Goal: Task Accomplishment & Management: Use online tool/utility

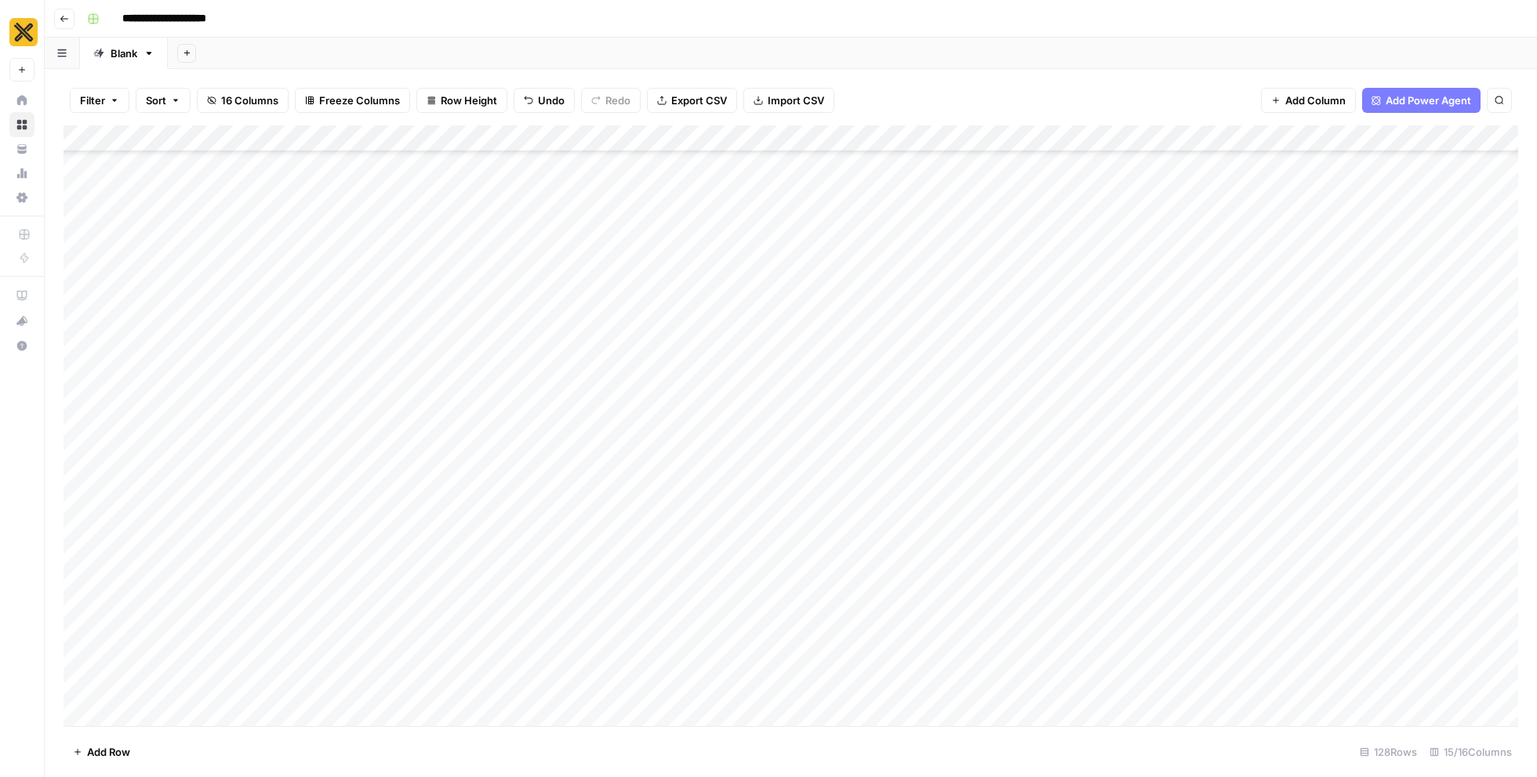
scroll to position [129, 0]
click at [74, 27] on header "**********" at bounding box center [791, 19] width 1492 height 38
click at [72, 26] on button "Go back" at bounding box center [64, 19] width 20 height 20
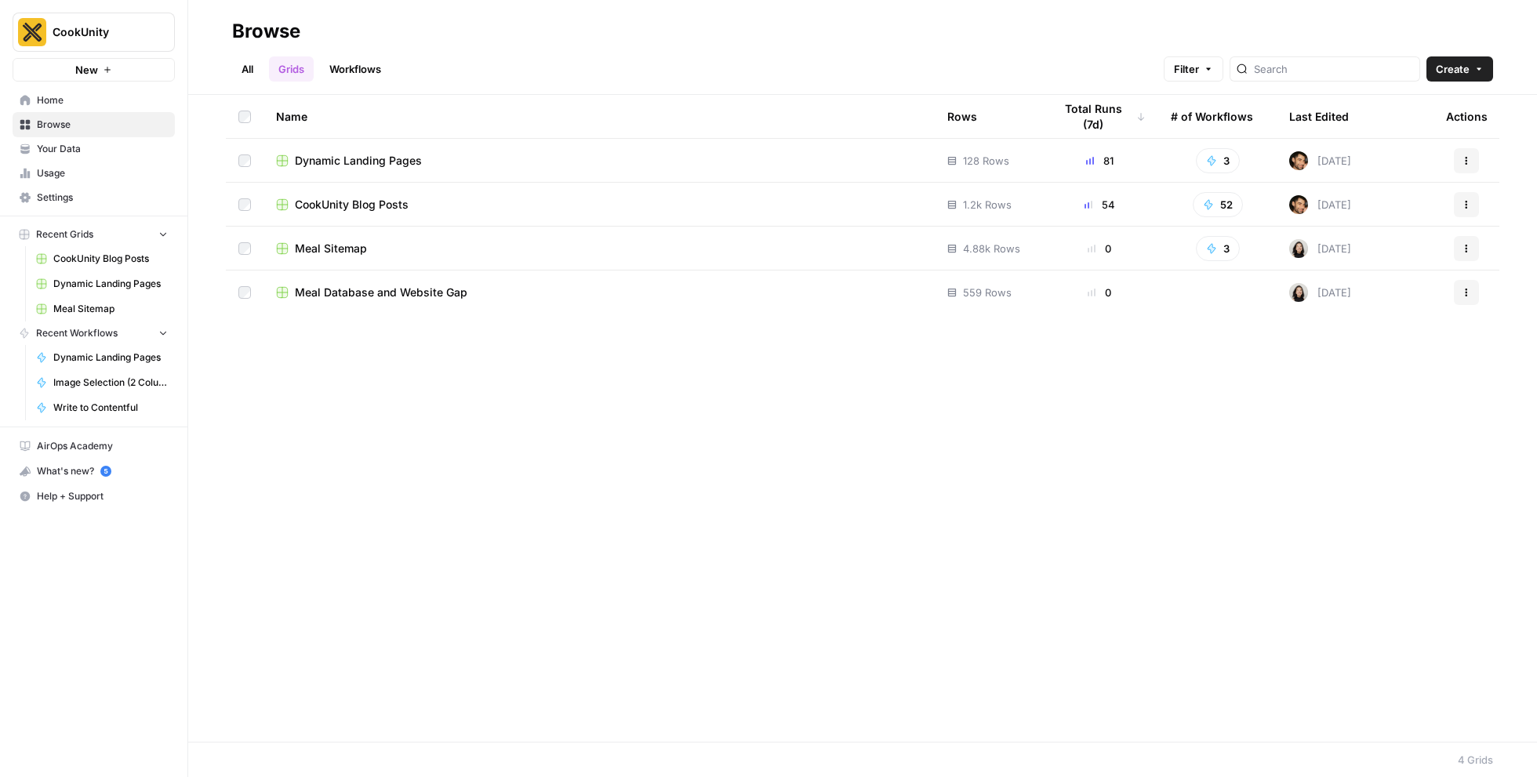
click at [353, 200] on span "CookUnity Blog Posts" at bounding box center [352, 205] width 114 height 16
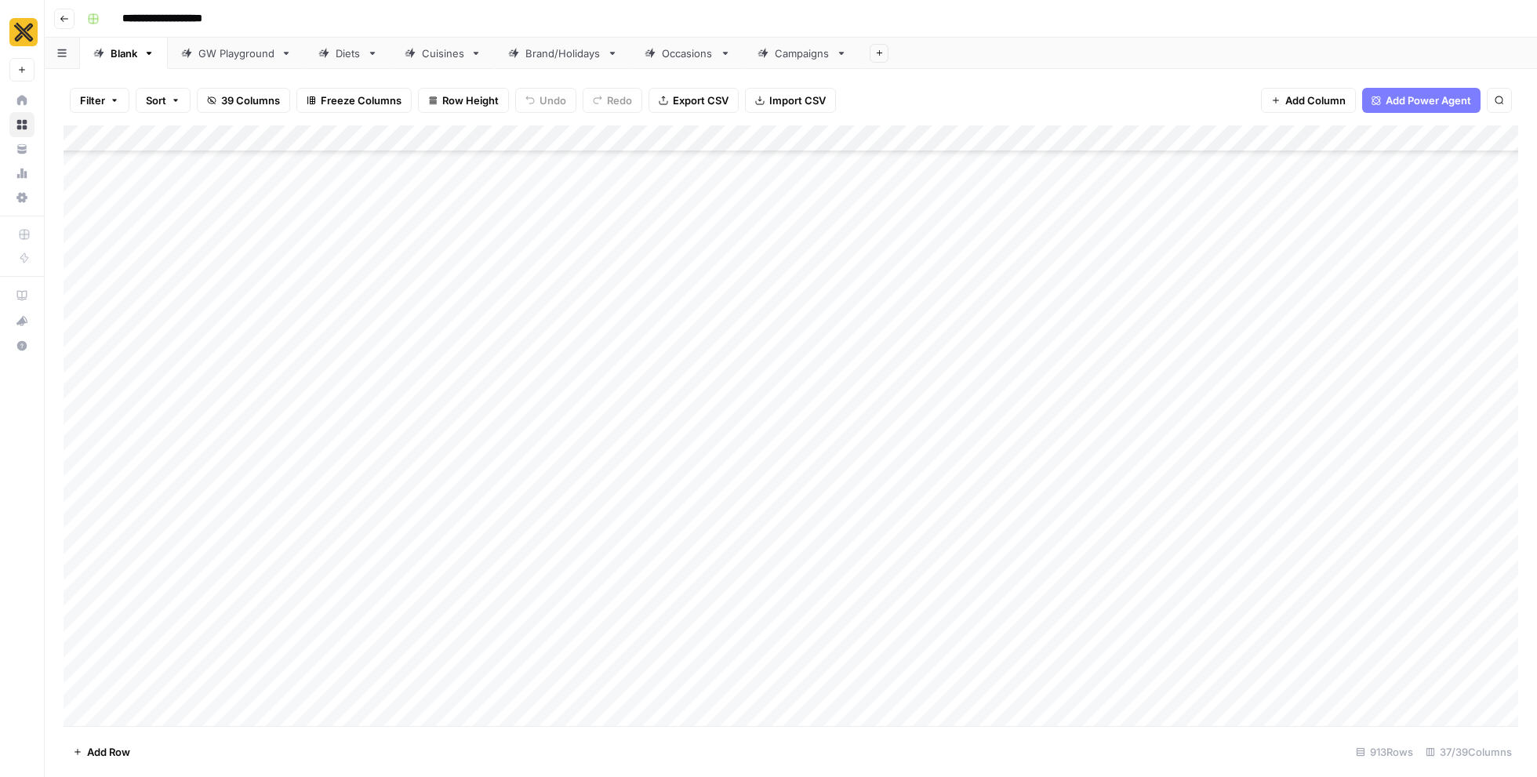
scroll to position [13691, 0]
click at [441, 48] on div "Cuisines" at bounding box center [443, 53] width 42 height 16
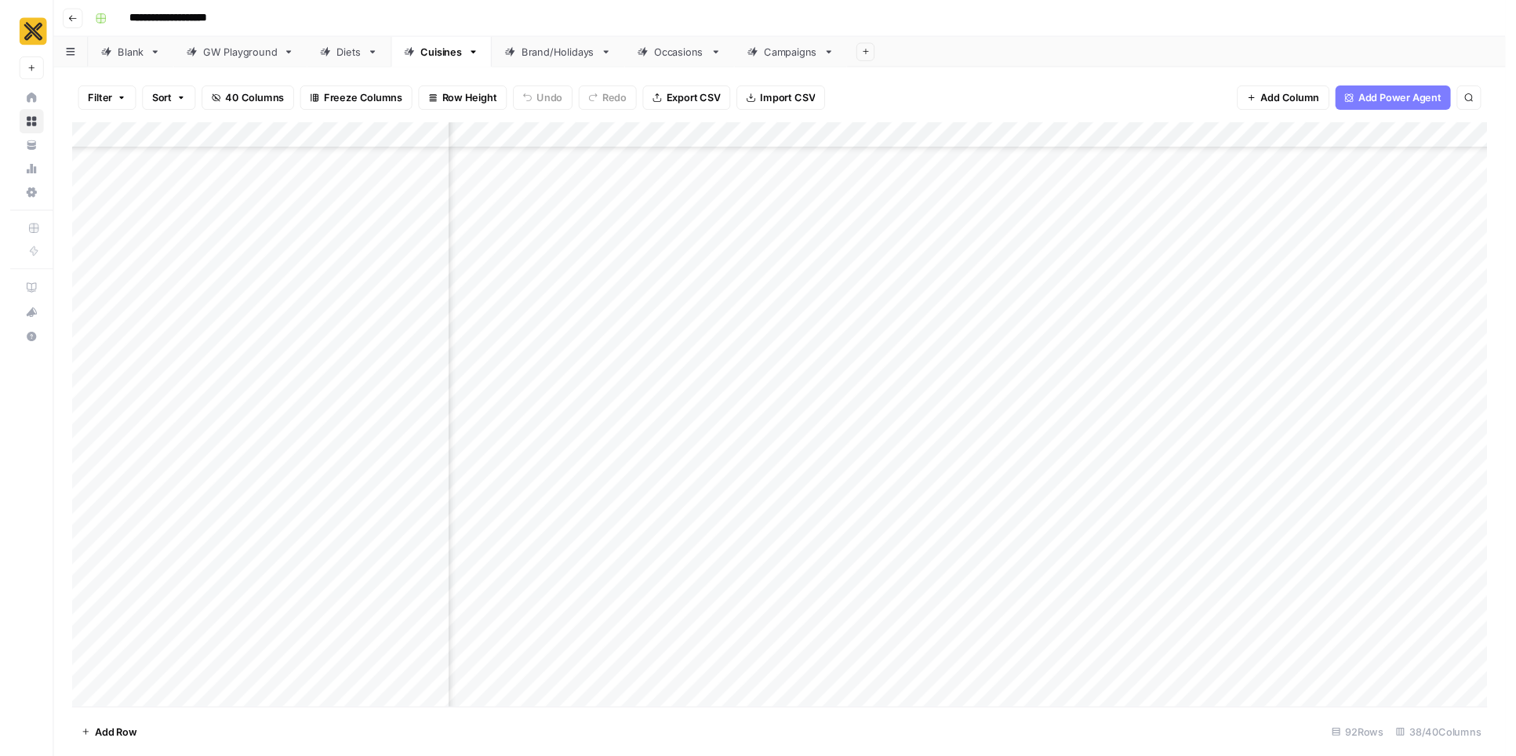
scroll to position [3086, 3737]
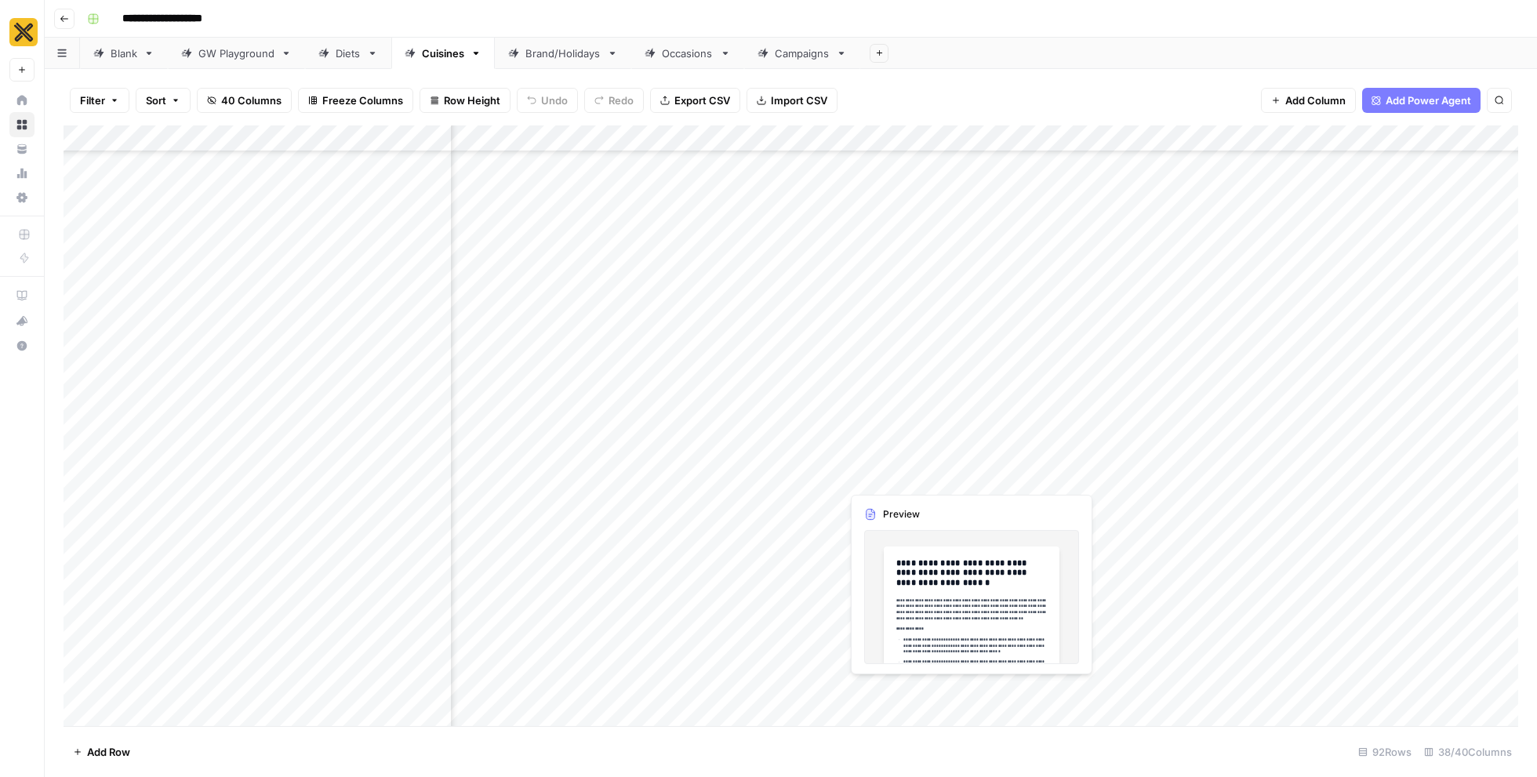
click at [967, 458] on div "Add Column" at bounding box center [791, 425] width 1455 height 601
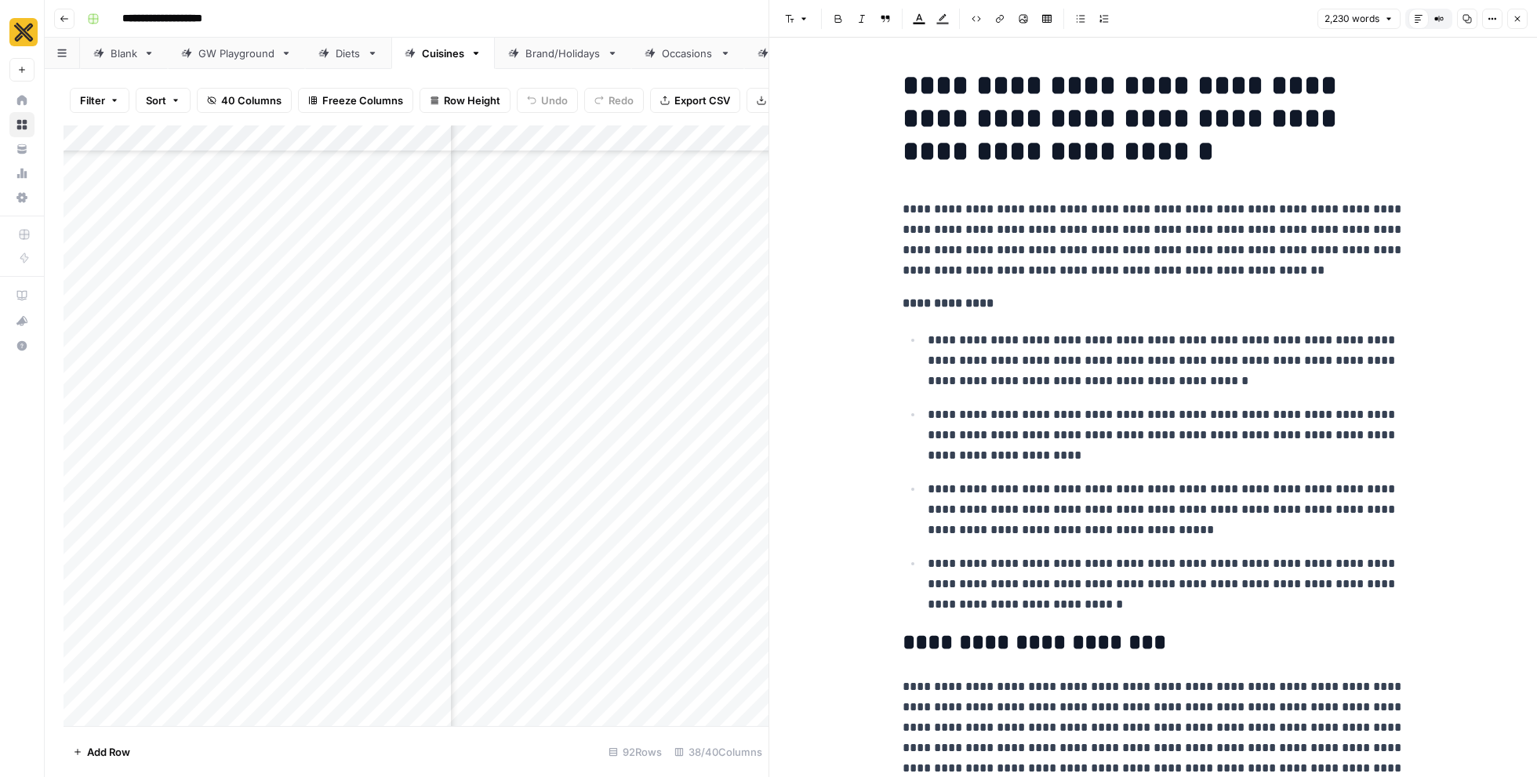
click at [1471, 24] on button "Copy" at bounding box center [1467, 19] width 20 height 20
